Goal: Task Accomplishment & Management: Manage account settings

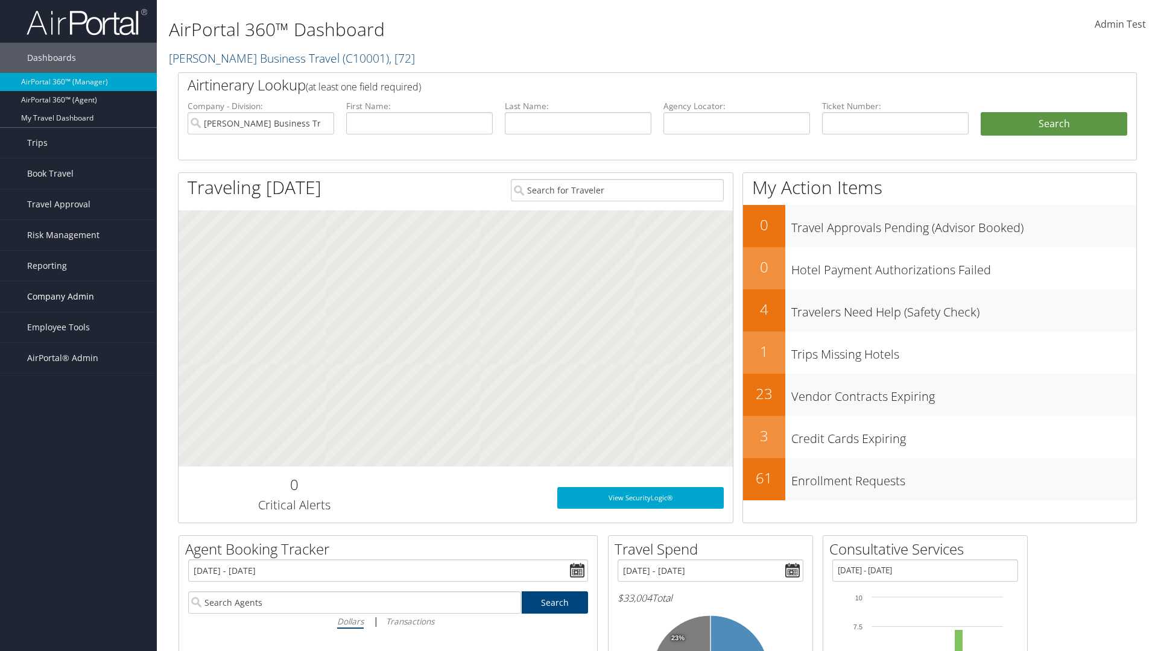
click at [78, 297] on span "Company Admin" at bounding box center [60, 297] width 67 height 30
click at [0, 0] on link "Airtinerary® Settings" at bounding box center [0, 0] width 0 height 0
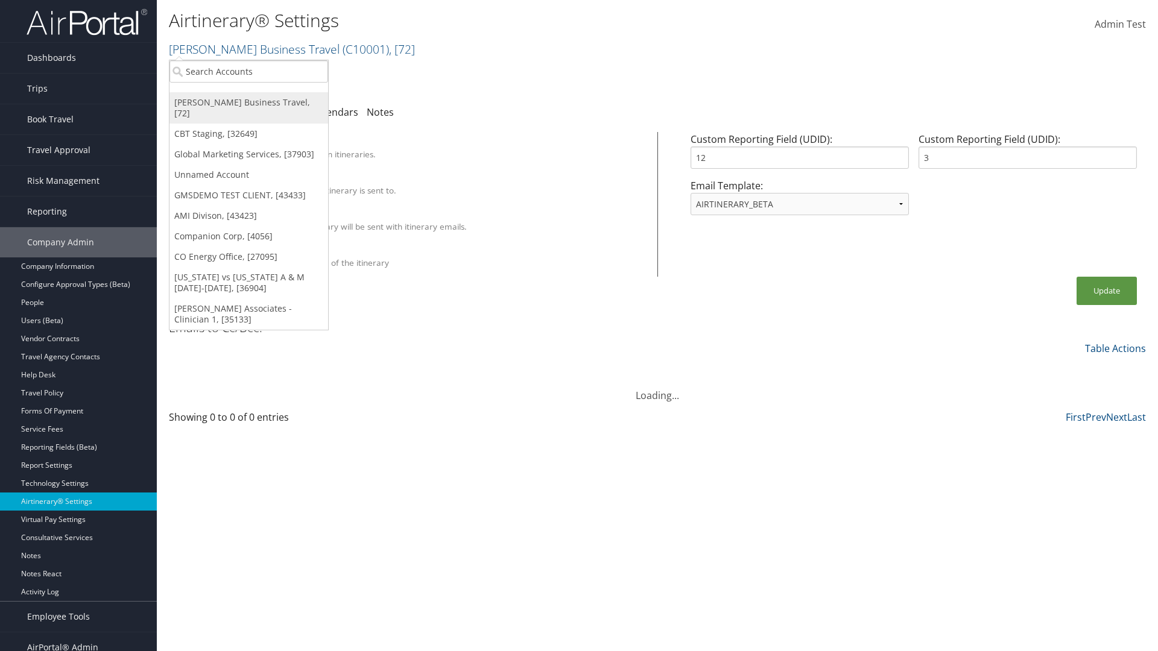
click at [248, 103] on link "[PERSON_NAME] Business Travel, [72]" at bounding box center [248, 107] width 159 height 31
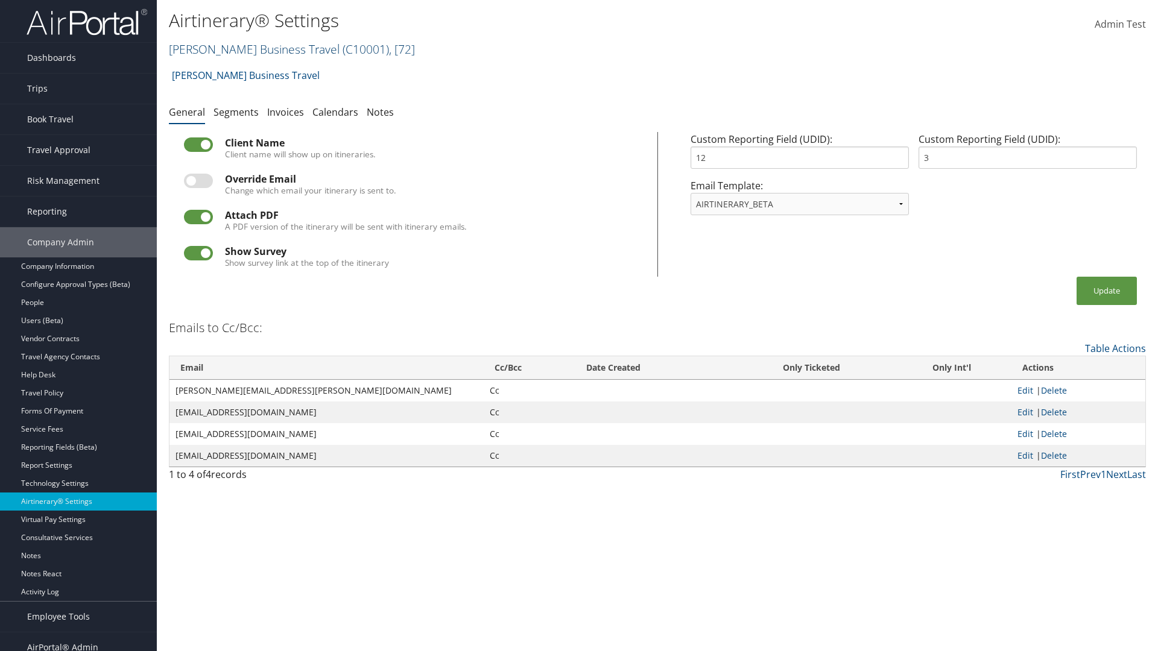
click at [248, 49] on link "[PERSON_NAME] Business Travel ( C10001 ) , [ 72 ]" at bounding box center [292, 49] width 246 height 16
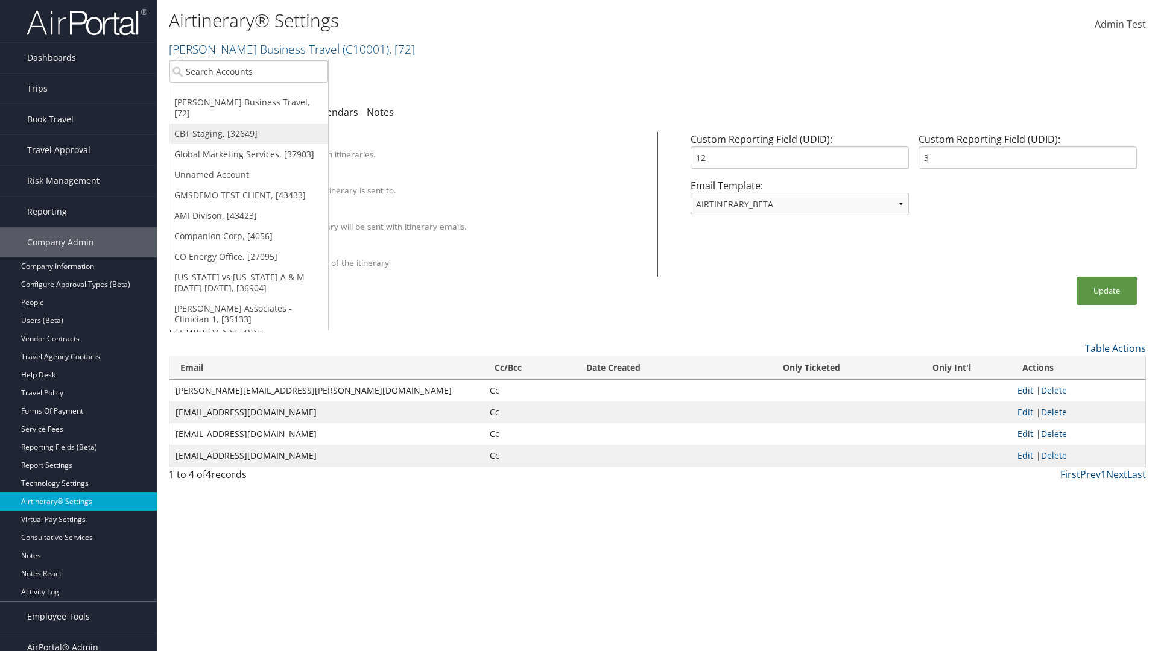
click at [248, 124] on link "CBT Staging, [32649]" at bounding box center [248, 134] width 159 height 21
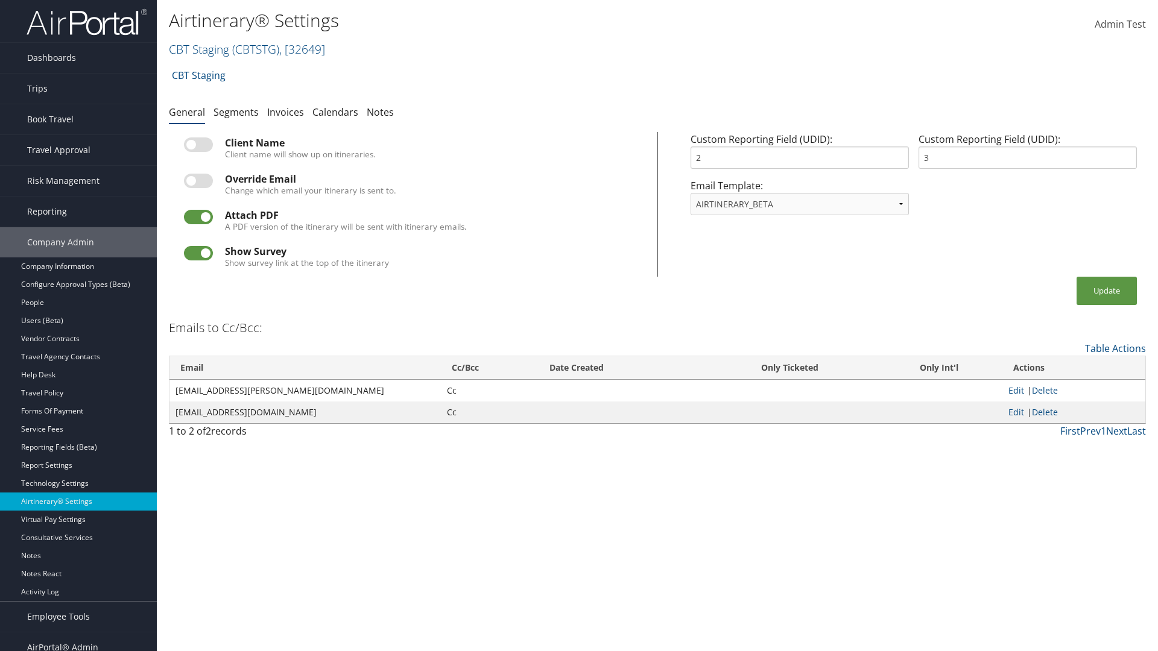
click at [199, 49] on link "CBT Staging ( CBTSTG ) , [ 32649 ]" at bounding box center [247, 49] width 156 height 16
click at [0, 0] on link "Global Marketing Services, [37903]" at bounding box center [0, 0] width 0 height 0
